Goal: Task Accomplishment & Management: Use online tool/utility

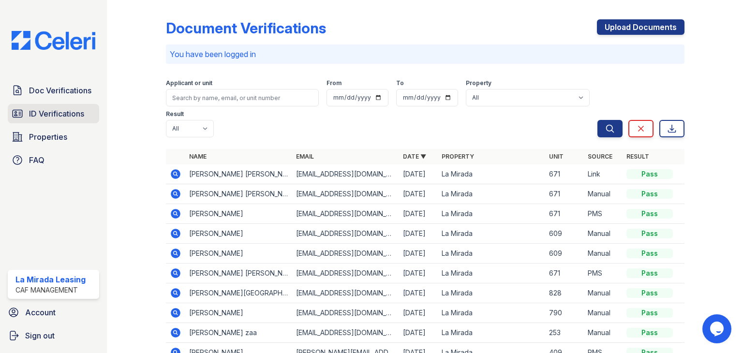
click at [48, 114] on span "ID Verifications" at bounding box center [56, 114] width 55 height 12
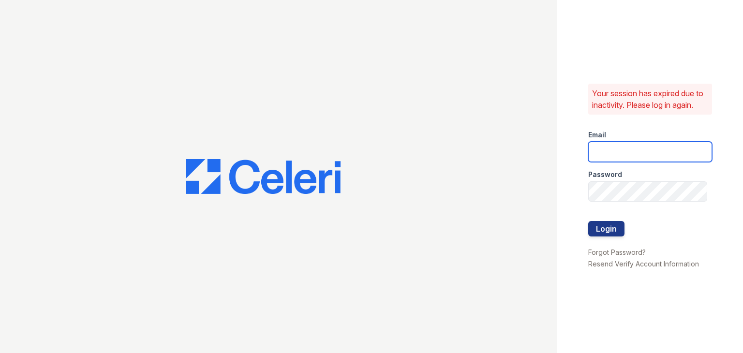
type input "[EMAIL_ADDRESS][DOMAIN_NAME]"
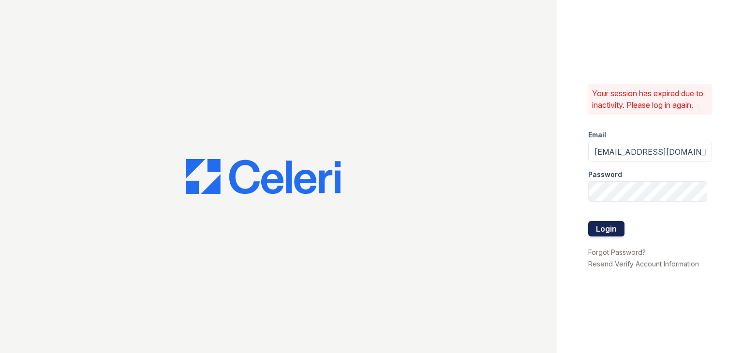
click at [604, 229] on button "Login" at bounding box center [606, 228] width 36 height 15
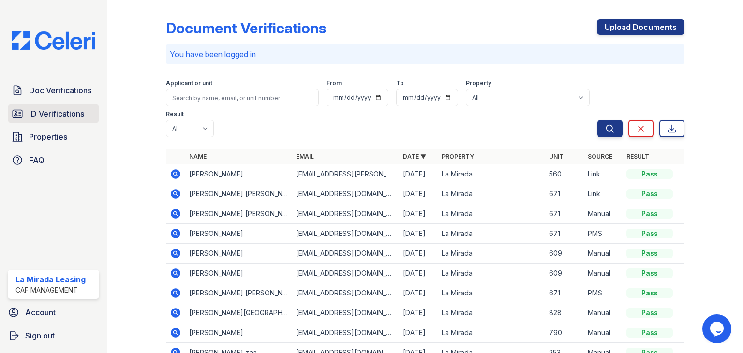
click at [55, 112] on span "ID Verifications" at bounding box center [56, 114] width 55 height 12
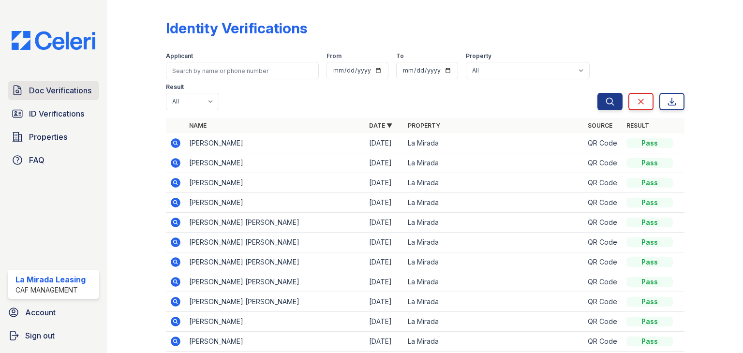
click at [52, 91] on span "Doc Verifications" at bounding box center [60, 91] width 62 height 12
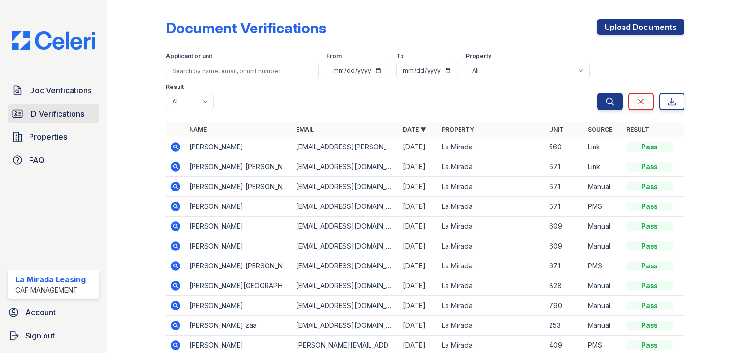
click at [50, 117] on span "ID Verifications" at bounding box center [56, 114] width 55 height 12
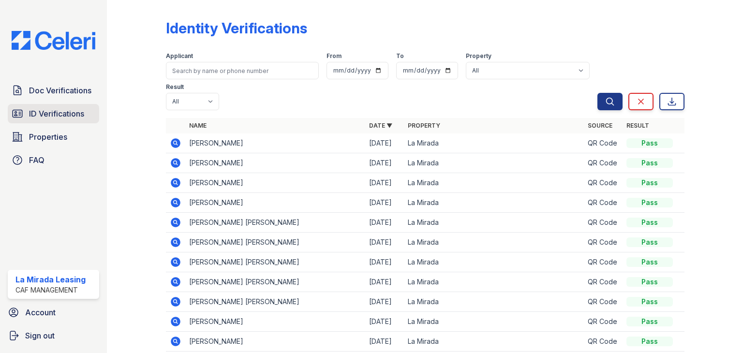
click at [54, 112] on span "ID Verifications" at bounding box center [56, 114] width 55 height 12
click at [56, 90] on span "Doc Verifications" at bounding box center [60, 91] width 62 height 12
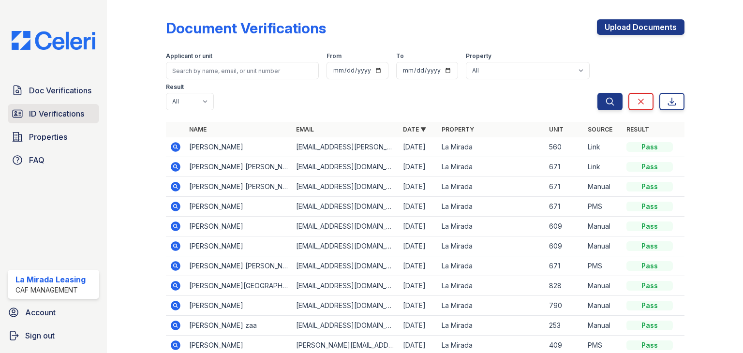
click at [61, 112] on span "ID Verifications" at bounding box center [56, 114] width 55 height 12
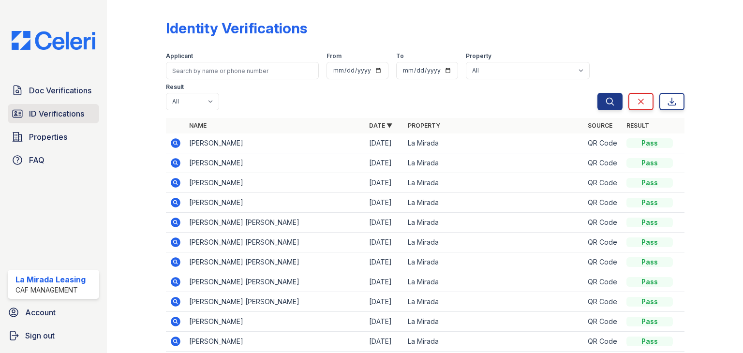
click at [42, 112] on span "ID Verifications" at bounding box center [56, 114] width 55 height 12
